Goal: Task Accomplishment & Management: Manage account settings

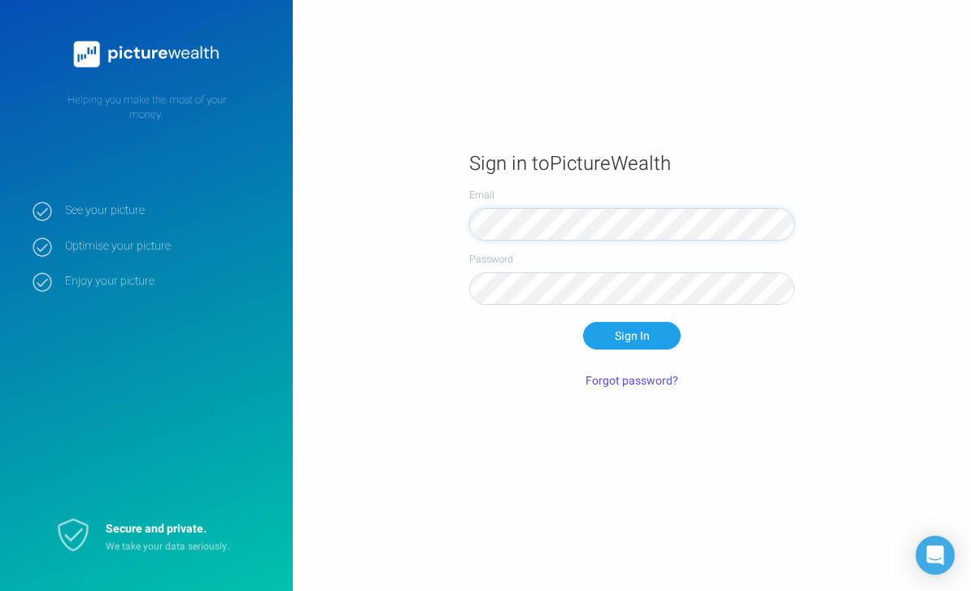
scroll to position [52, 0]
click at [632, 322] on button "Sign In" at bounding box center [632, 336] width 98 height 28
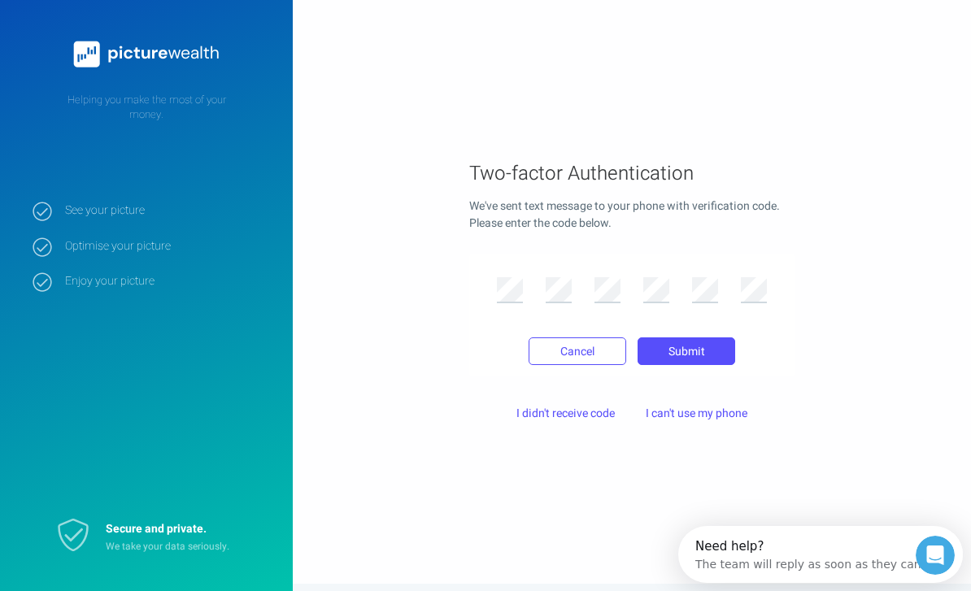
scroll to position [0, 0]
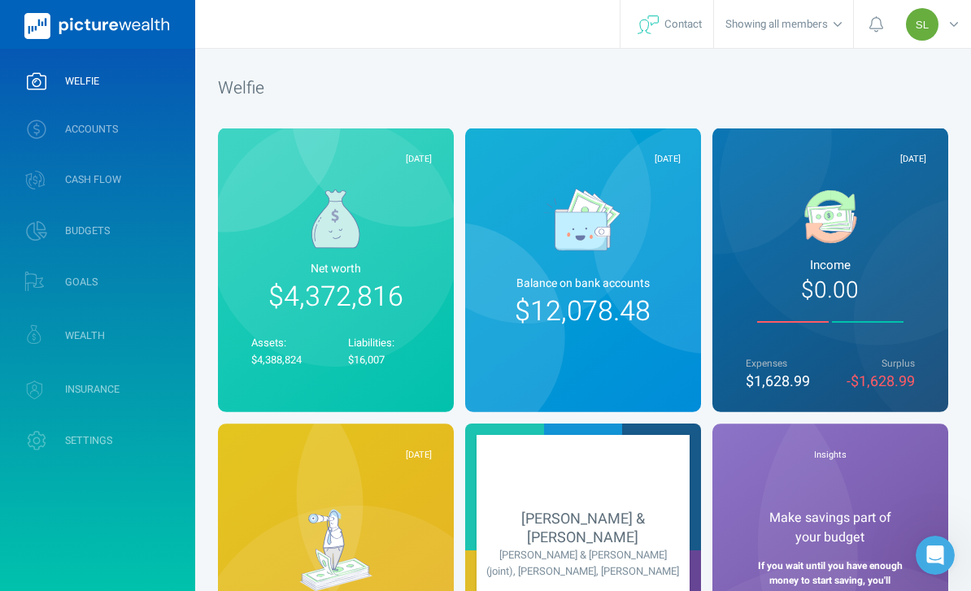
click at [156, 129] on link "ACCOUNTS" at bounding box center [97, 129] width 195 height 42
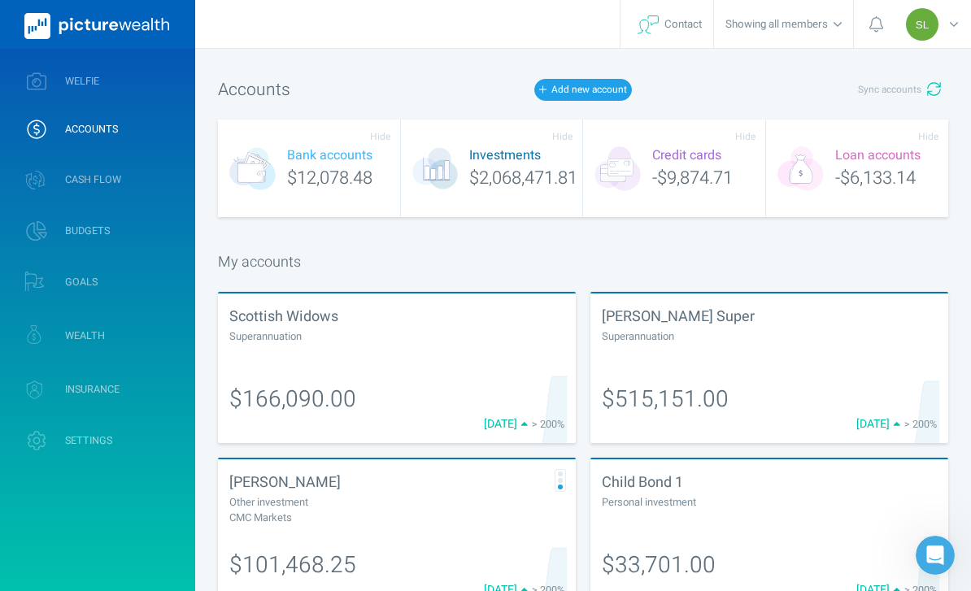
click at [926, 90] on button "Sync accounts" at bounding box center [900, 90] width 98 height 28
click at [150, 72] on link "WELFIE" at bounding box center [97, 81] width 195 height 42
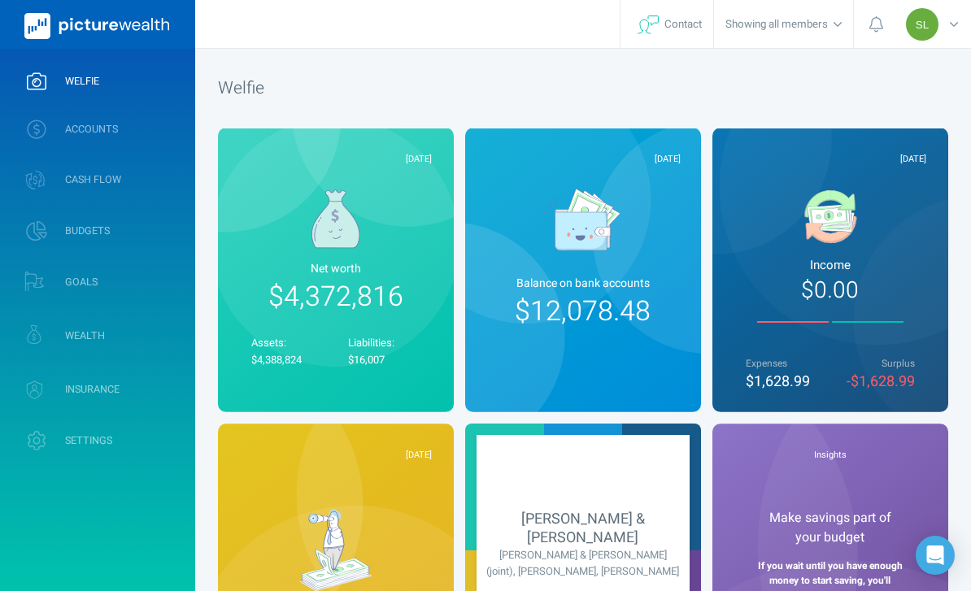
click at [168, 332] on link "WEALTH" at bounding box center [97, 336] width 195 height 48
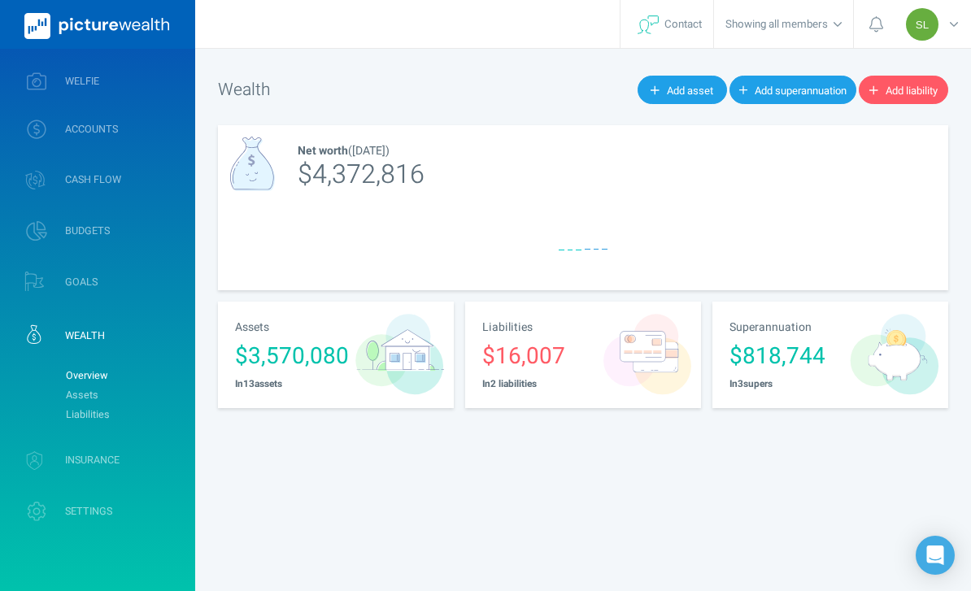
click at [163, 386] on link "Assets" at bounding box center [124, 396] width 132 height 20
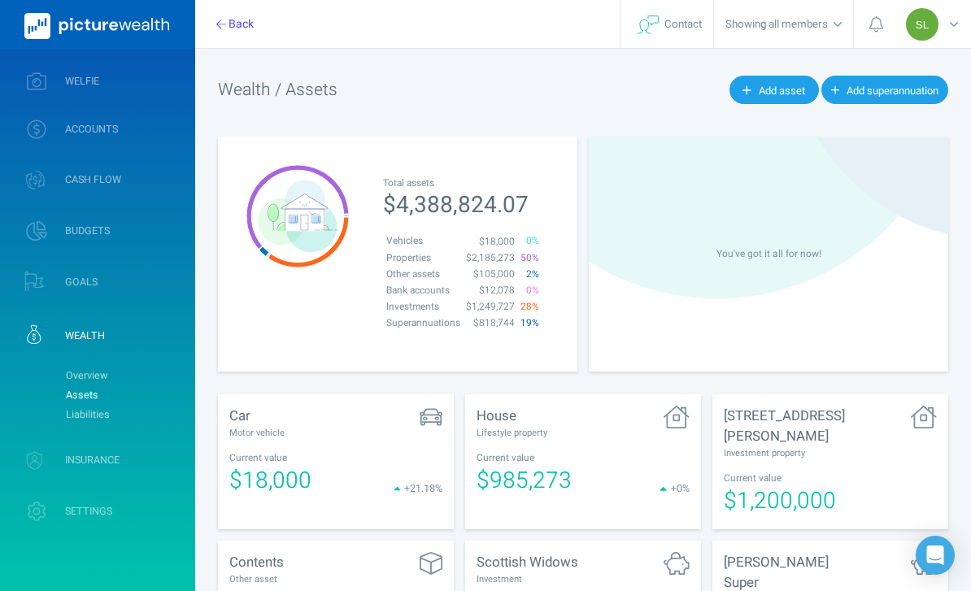
click at [962, 26] on div "SL" at bounding box center [934, 24] width 73 height 48
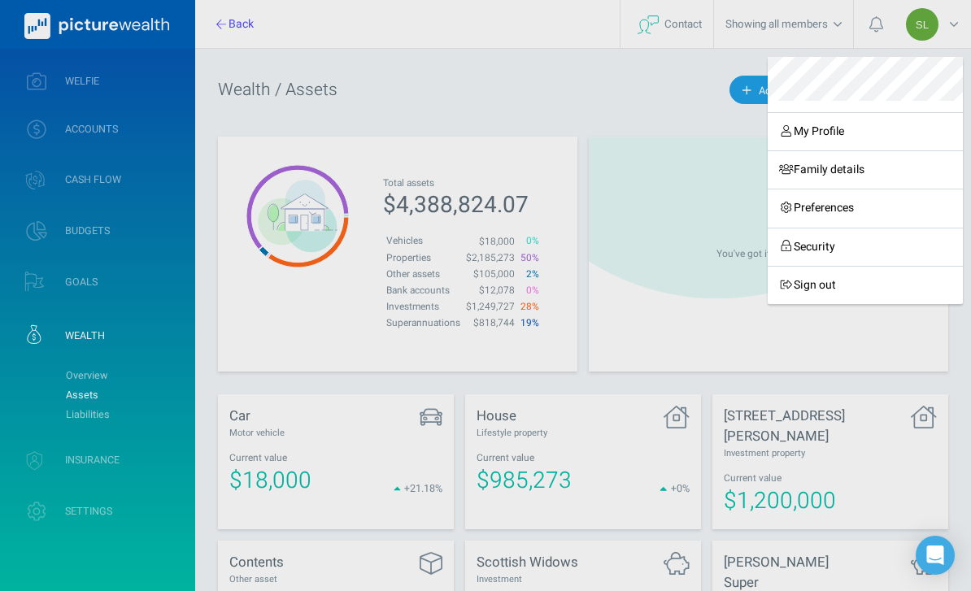
click at [880, 277] on link "Sign out" at bounding box center [865, 285] width 195 height 38
